Goal: Task Accomplishment & Management: Complete application form

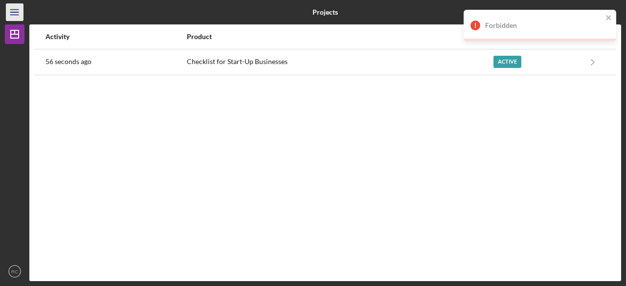
click at [15, 13] on icon "Icon/Menu" at bounding box center [15, 12] width 22 height 22
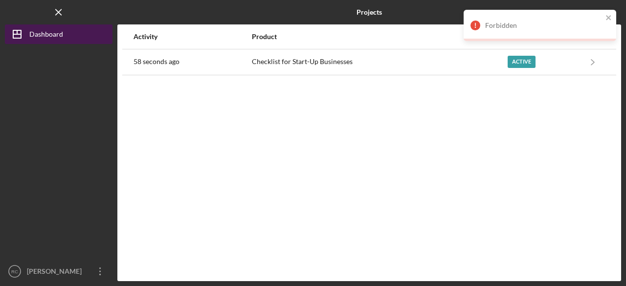
click at [33, 37] on div "Dashboard" at bounding box center [46, 35] width 34 height 22
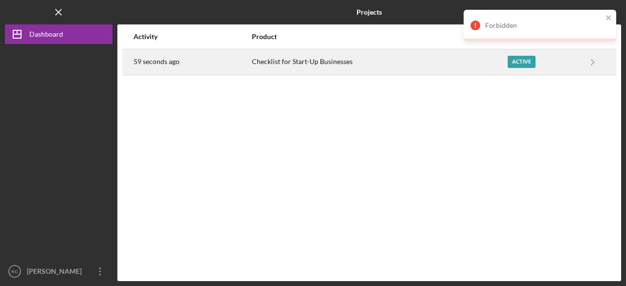
click at [565, 59] on div "Active" at bounding box center [543, 62] width 72 height 24
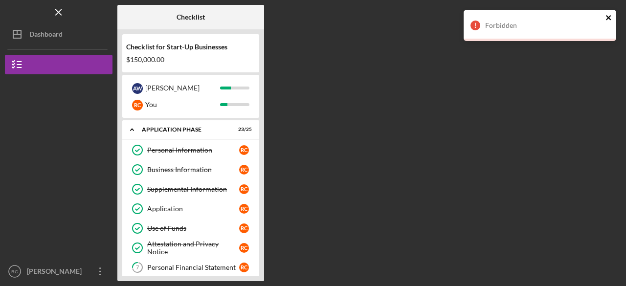
click at [609, 17] on icon "close" at bounding box center [608, 17] width 5 height 5
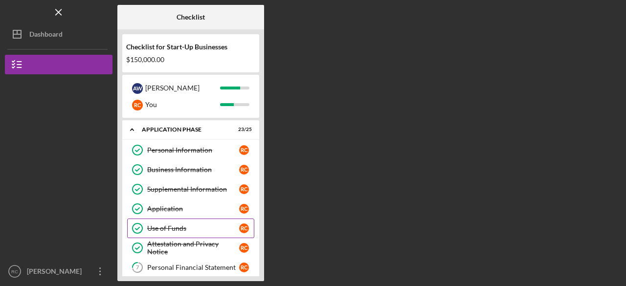
scroll to position [16, 0]
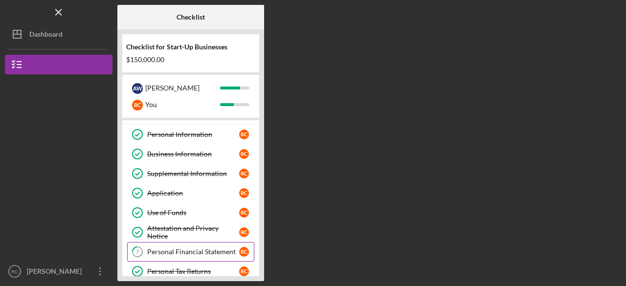
click at [174, 248] on div "Personal Financial Statement" at bounding box center [193, 252] width 92 height 8
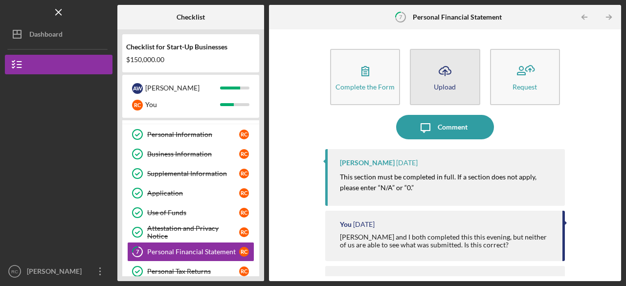
click at [453, 73] on icon "Icon/Upload" at bounding box center [445, 71] width 24 height 24
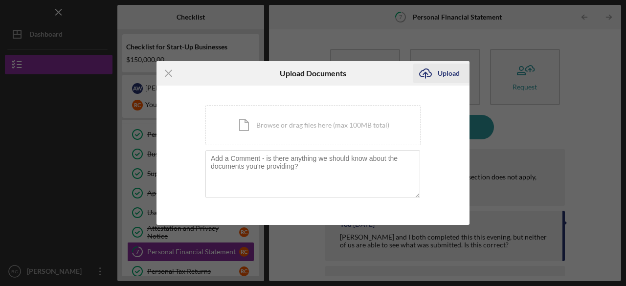
click at [450, 80] on div "Upload" at bounding box center [448, 74] width 22 height 20
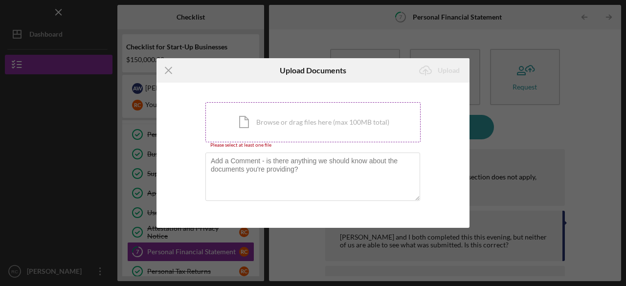
click at [278, 132] on div "Icon/Document Browse or drag files here (max 100MB total) Tap to choose files o…" at bounding box center [312, 122] width 215 height 40
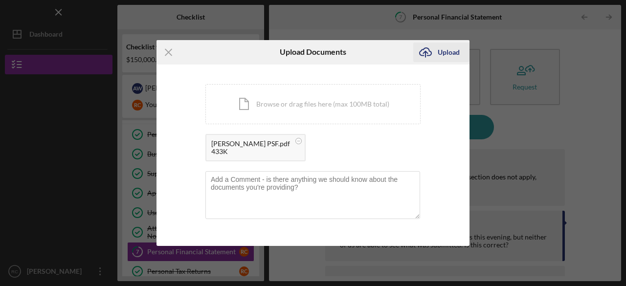
click at [444, 46] on div "Upload" at bounding box center [448, 53] width 22 height 20
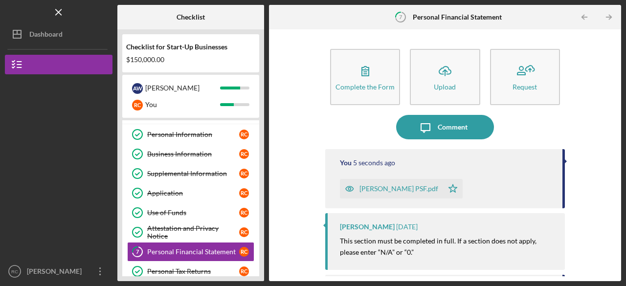
click at [349, 190] on icon "button" at bounding box center [349, 189] width 2 height 2
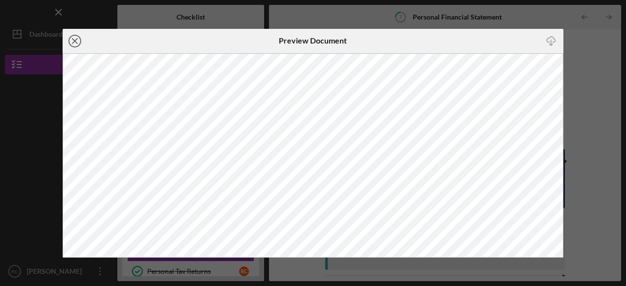
click at [75, 42] on icon "Icon/Close" at bounding box center [75, 41] width 24 height 24
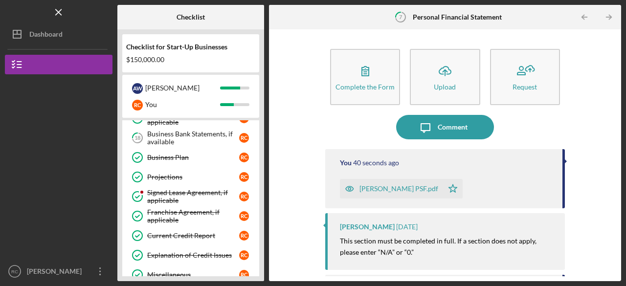
scroll to position [345, 0]
click at [399, 190] on div "[PERSON_NAME] PSF.pdf" at bounding box center [398, 189] width 79 height 8
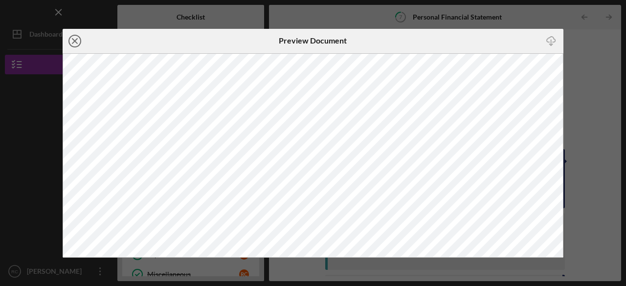
click at [72, 39] on line at bounding box center [74, 41] width 5 height 5
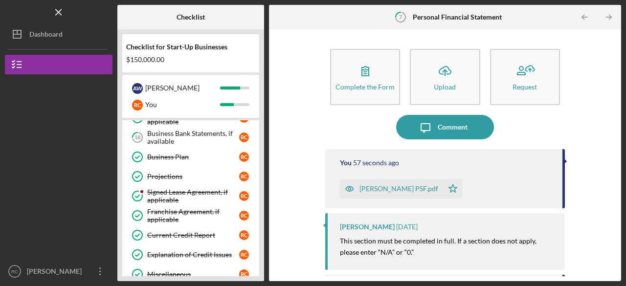
click at [348, 188] on icon "button" at bounding box center [349, 189] width 2 height 2
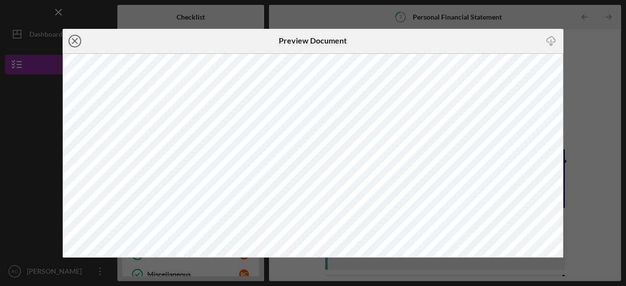
click at [74, 42] on icon "Icon/Close" at bounding box center [75, 41] width 24 height 24
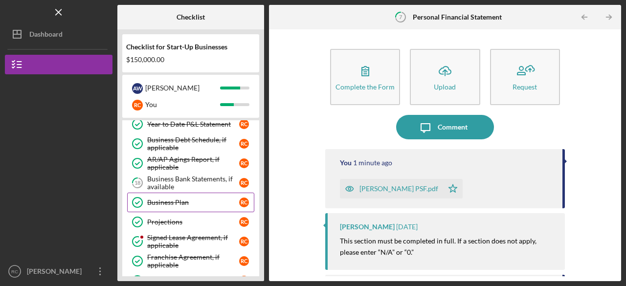
scroll to position [299, 0]
